Goal: Find specific page/section: Find specific page/section

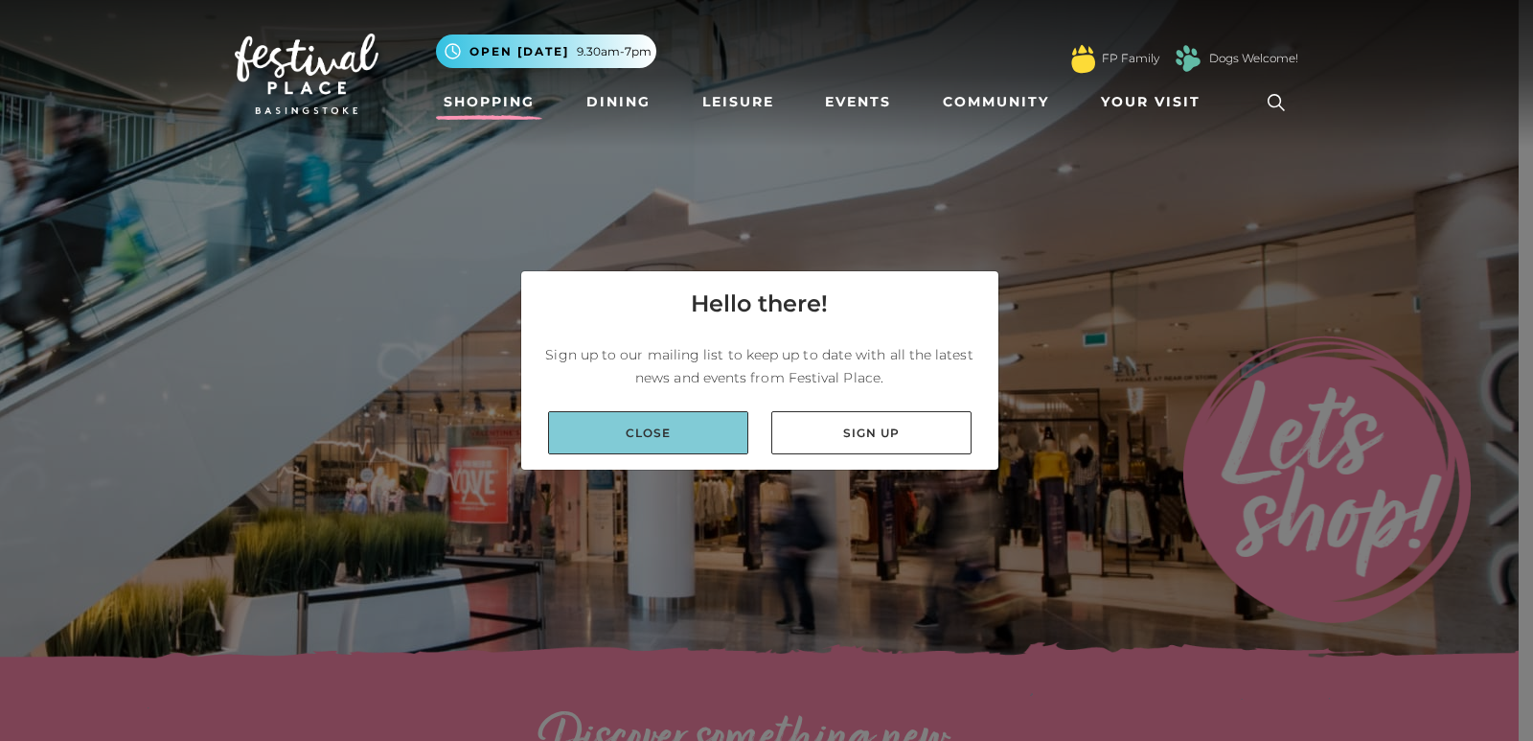
click at [661, 422] on link "Close" at bounding box center [648, 432] width 200 height 43
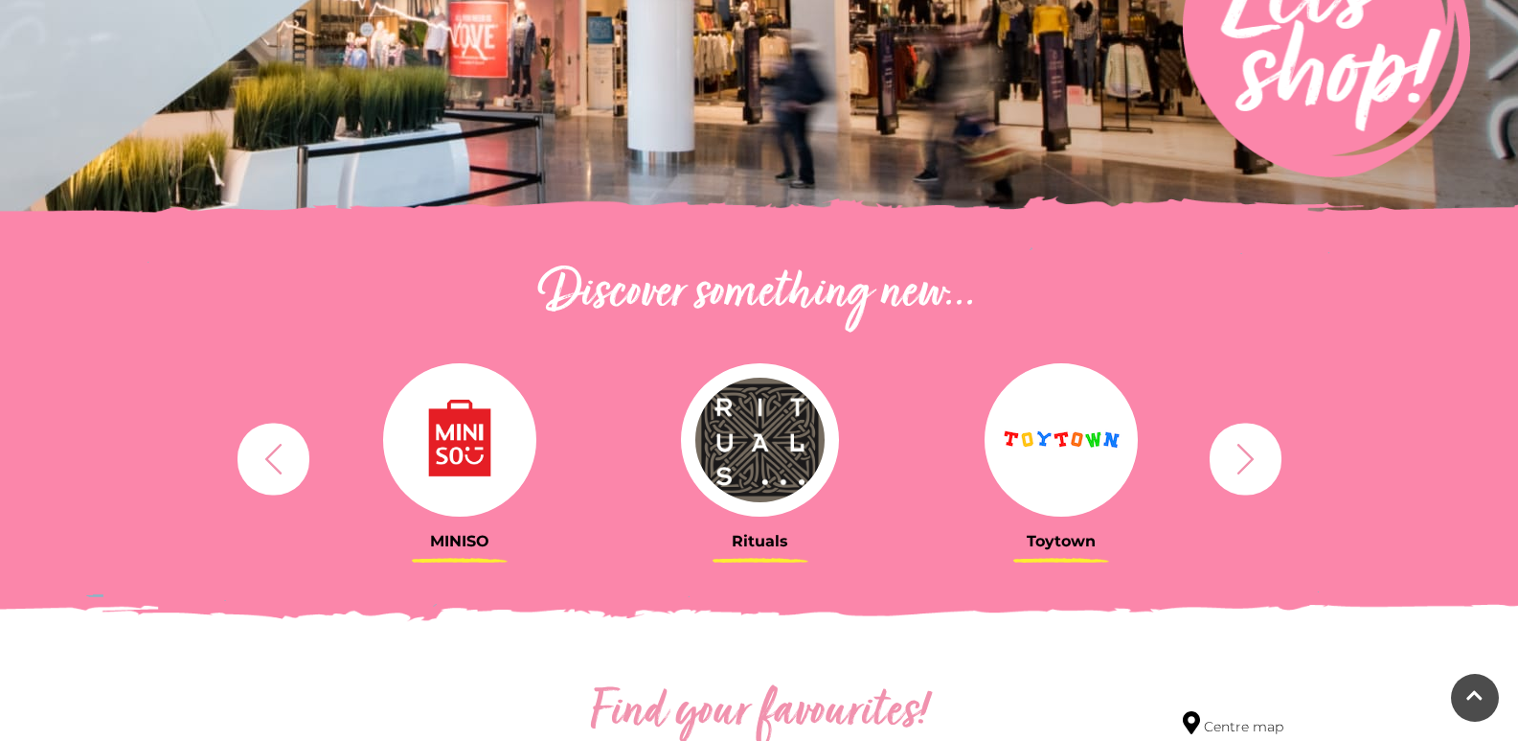
scroll to position [479, 0]
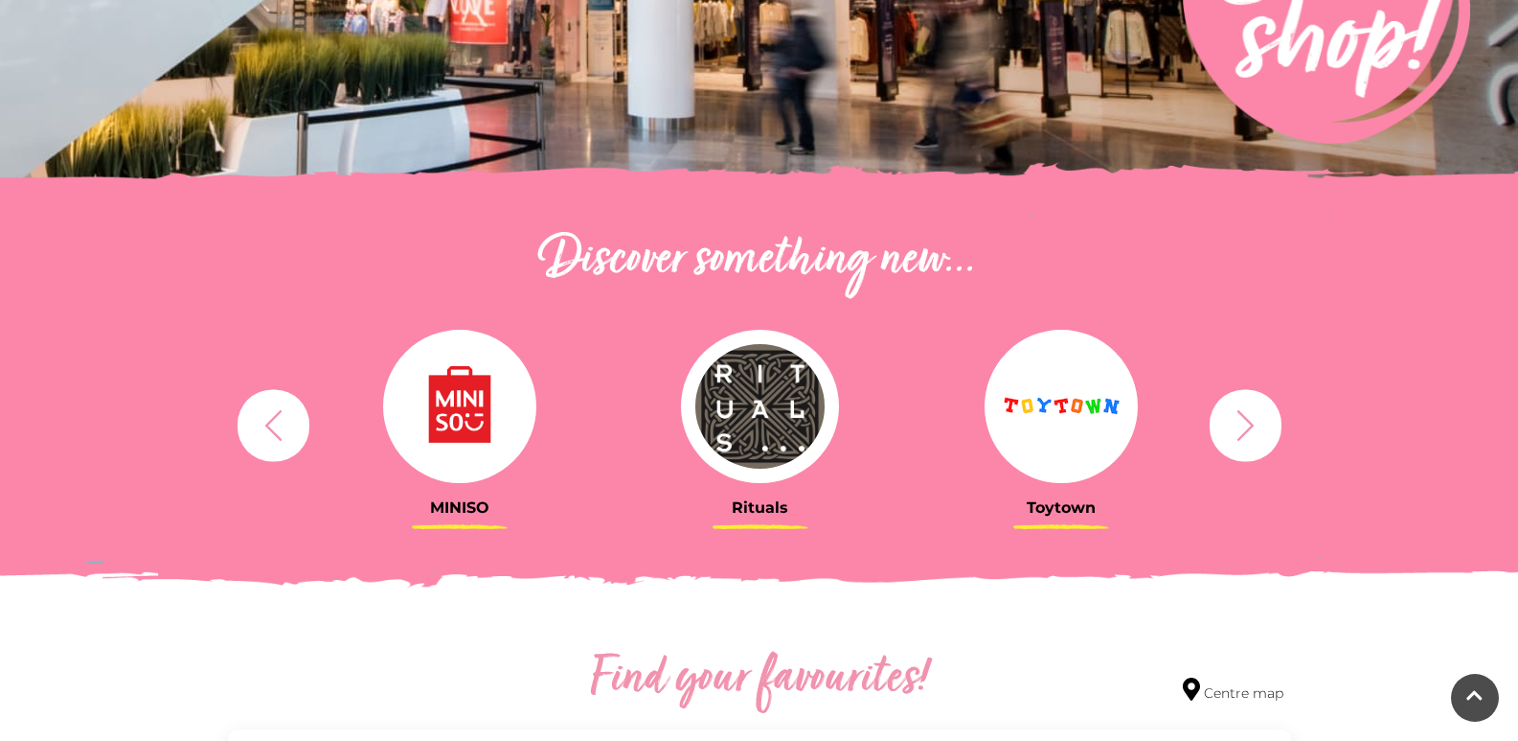
click at [1266, 435] on button "button" at bounding box center [1246, 425] width 72 height 72
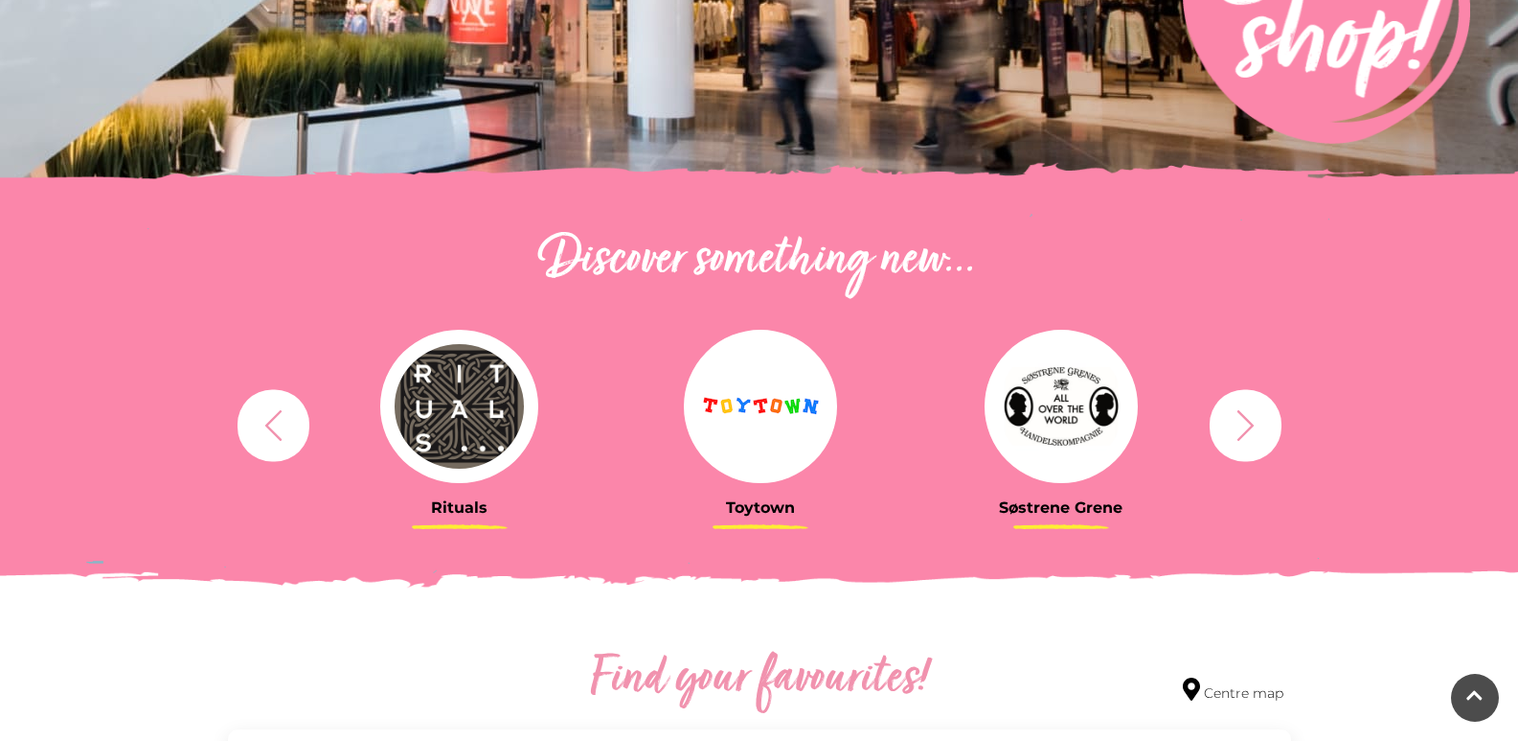
click at [1266, 437] on button "button" at bounding box center [1246, 425] width 72 height 72
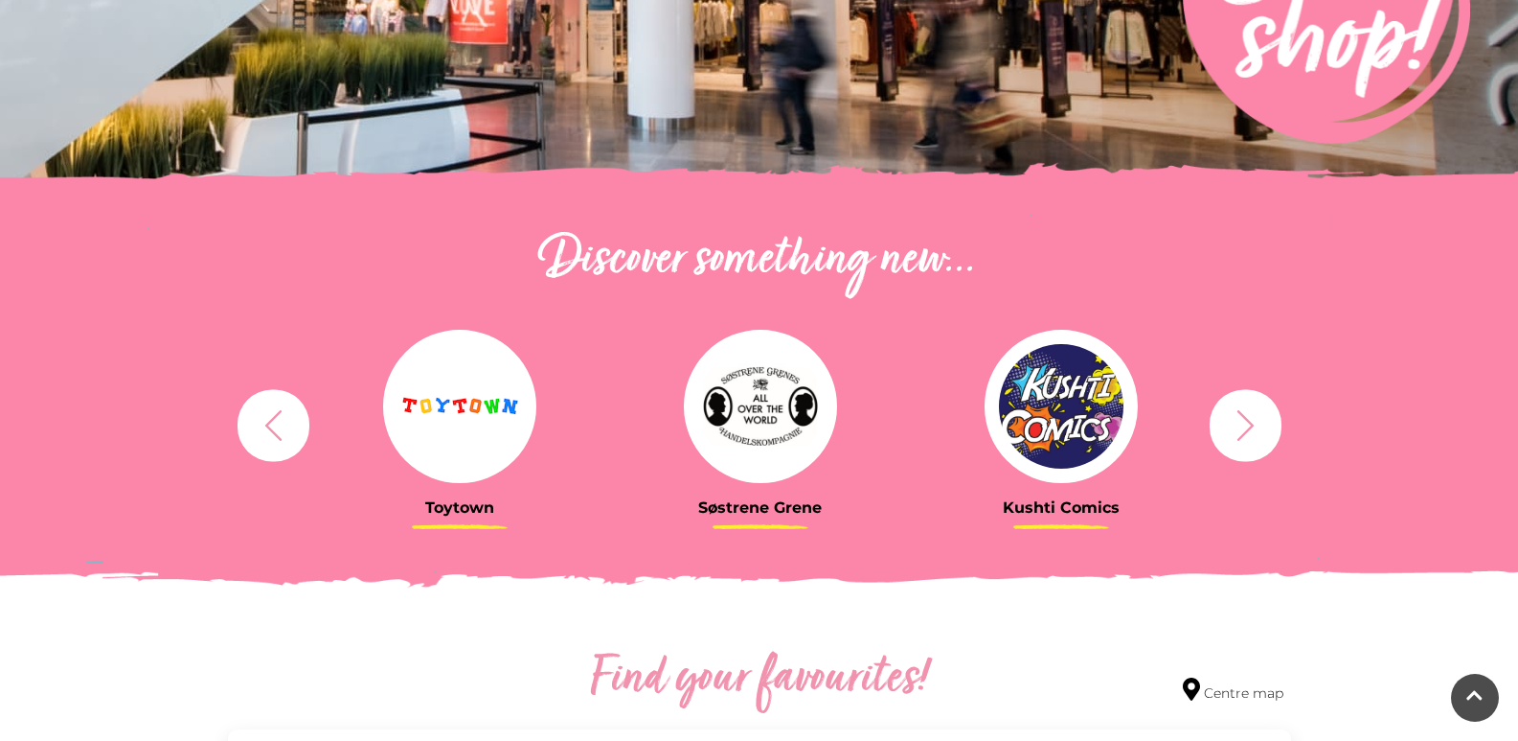
click at [1266, 437] on button "button" at bounding box center [1246, 425] width 72 height 72
click at [1264, 436] on button "button" at bounding box center [1246, 425] width 72 height 72
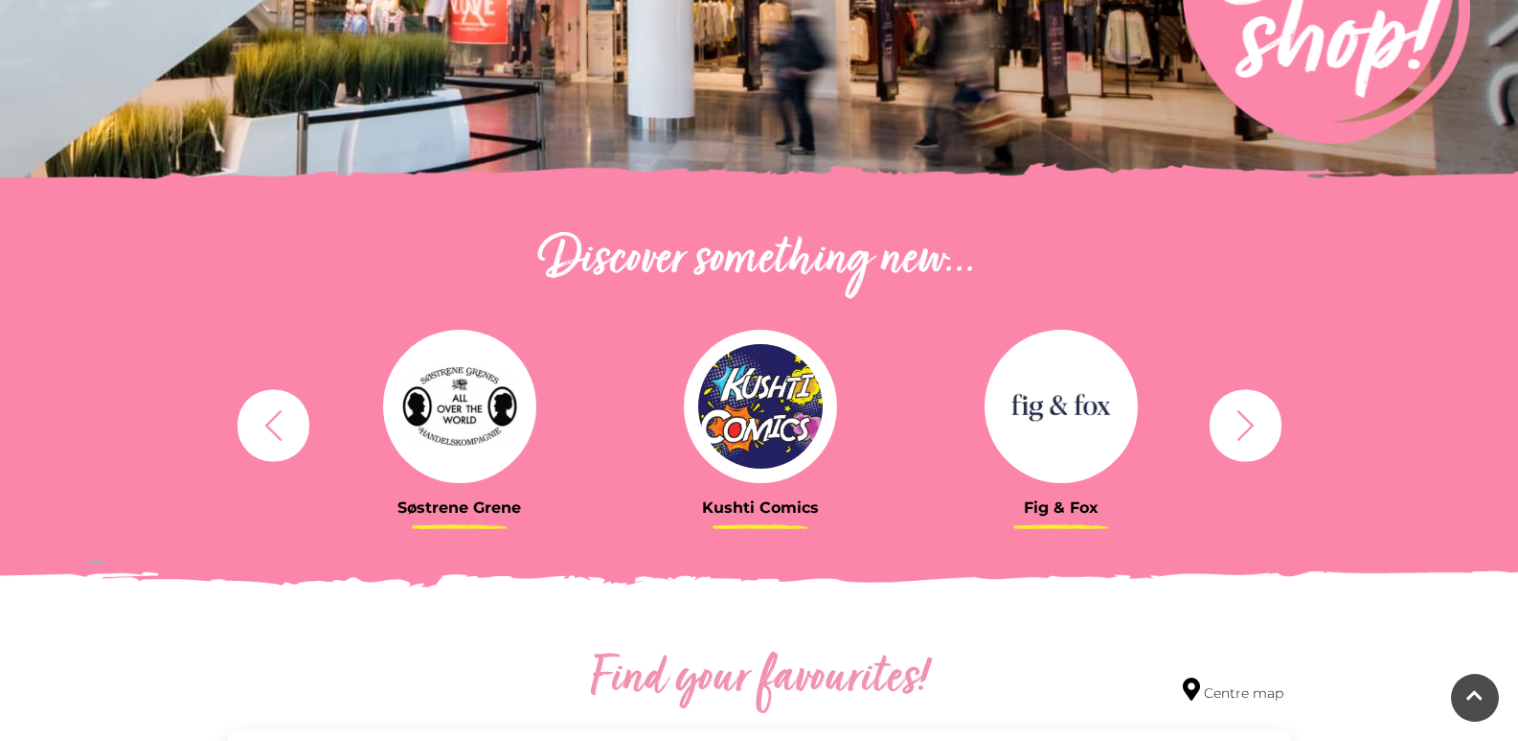
click at [1263, 433] on icon "button" at bounding box center [1245, 424] width 35 height 35
click at [1263, 431] on icon "button" at bounding box center [1245, 424] width 35 height 35
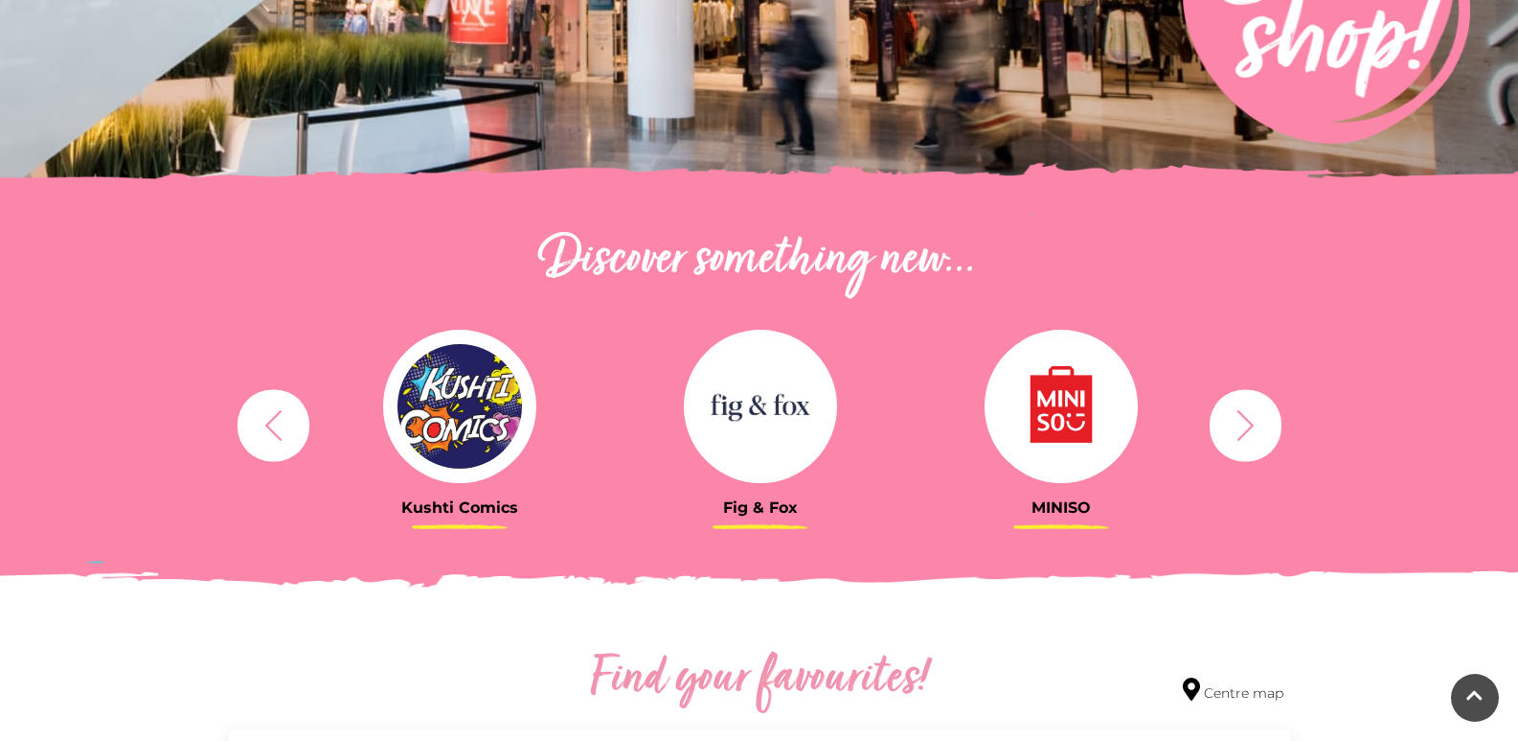
click at [1253, 420] on icon "button" at bounding box center [1245, 424] width 35 height 35
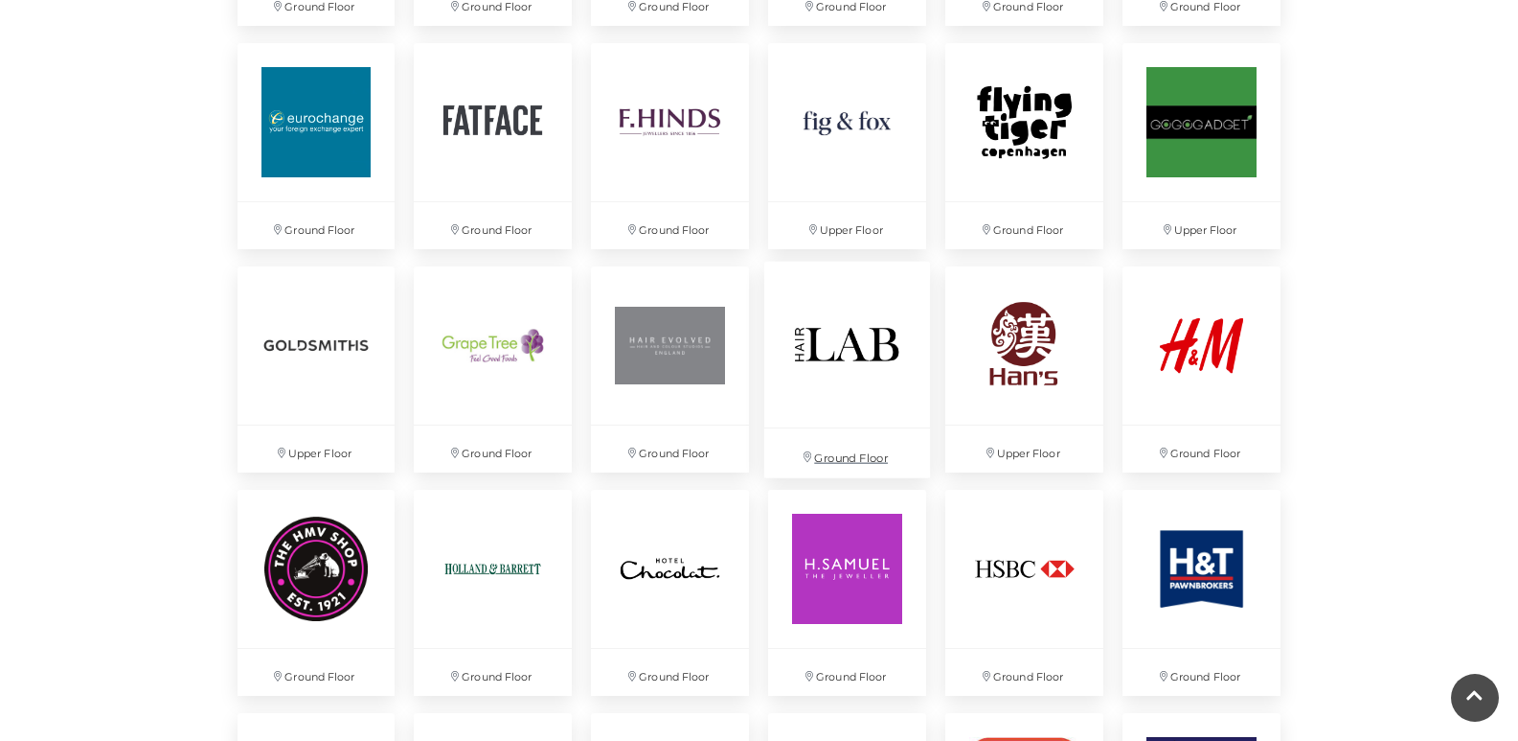
scroll to position [2299, 0]
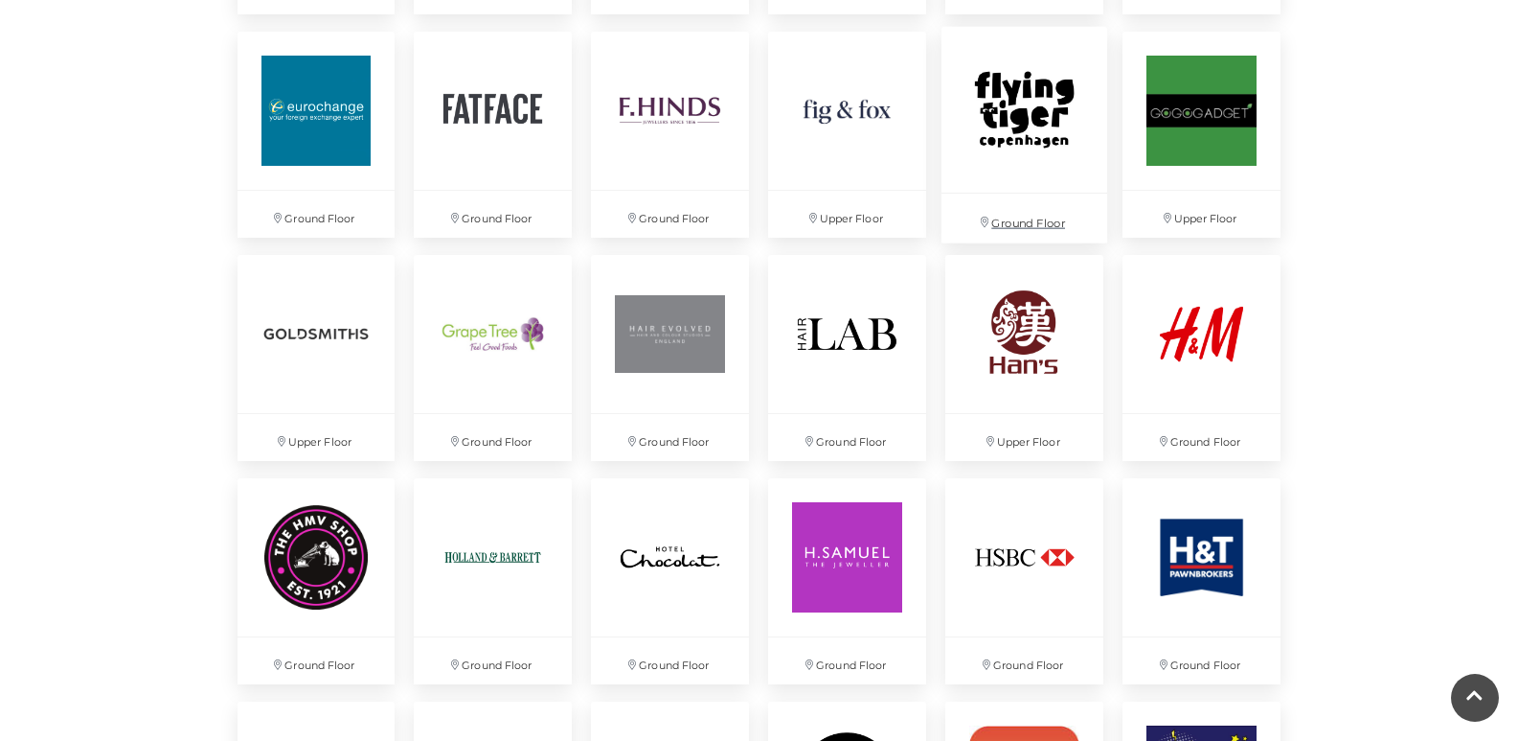
click at [1028, 153] on img at bounding box center [1025, 110] width 166 height 166
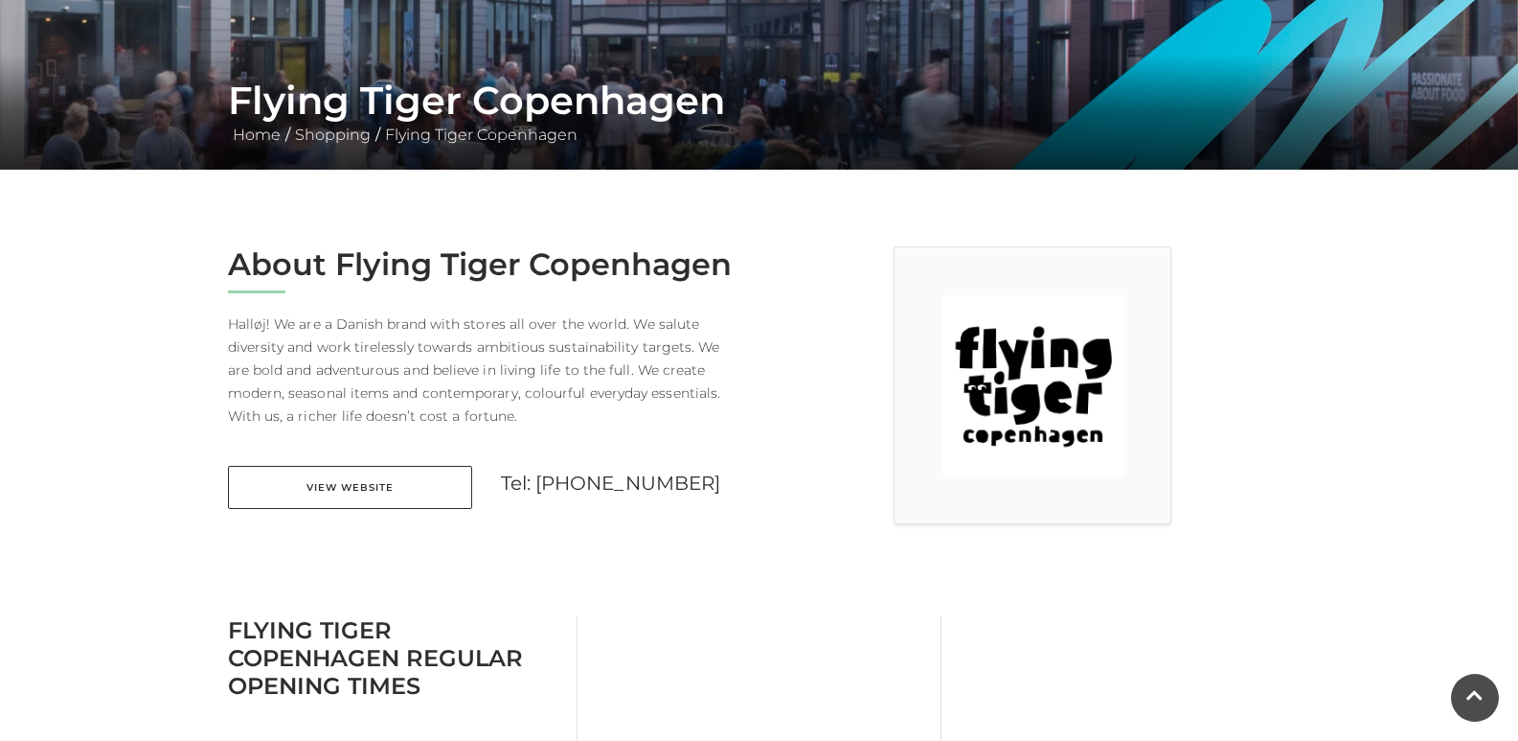
scroll to position [287, 0]
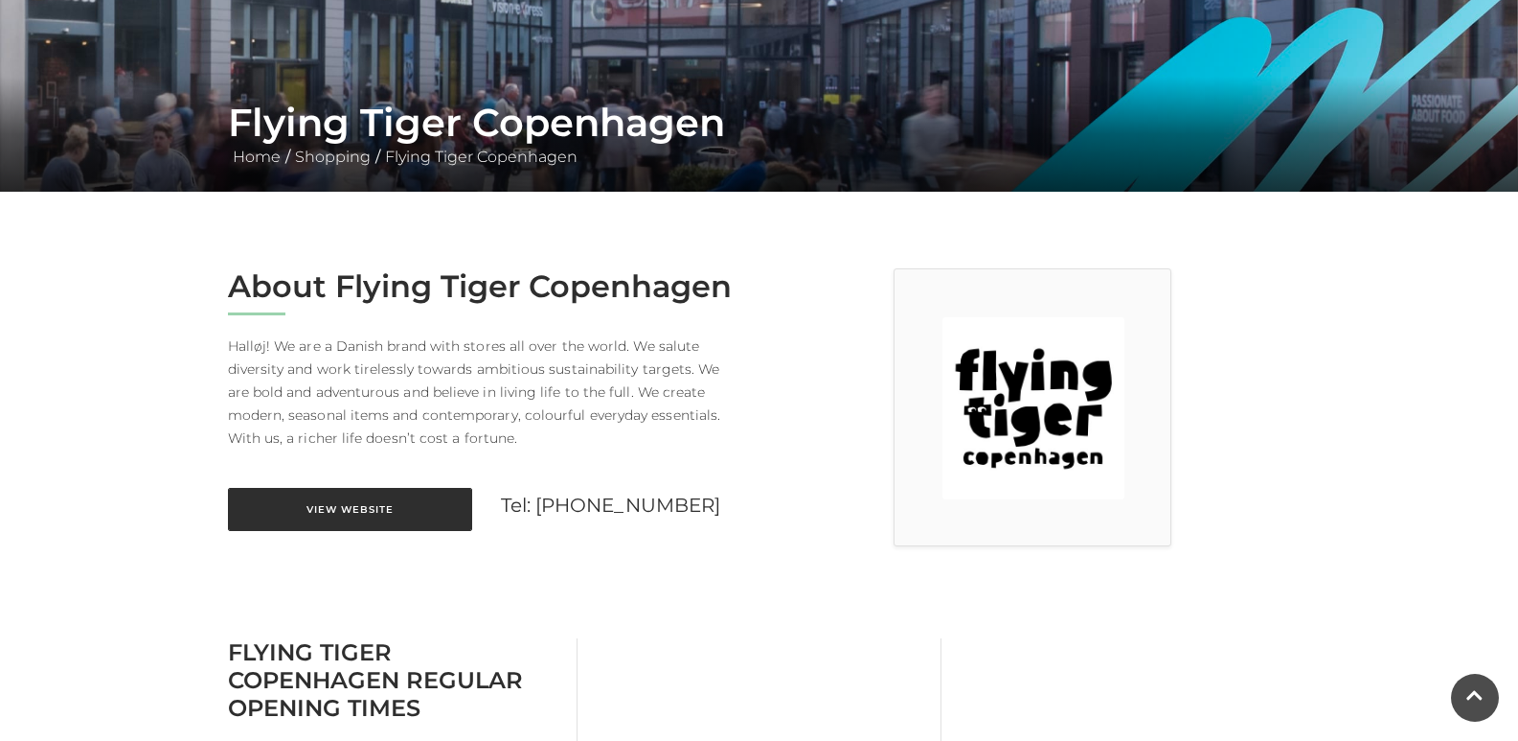
click at [372, 505] on link "View Website" at bounding box center [350, 509] width 244 height 43
